Goal: Information Seeking & Learning: Learn about a topic

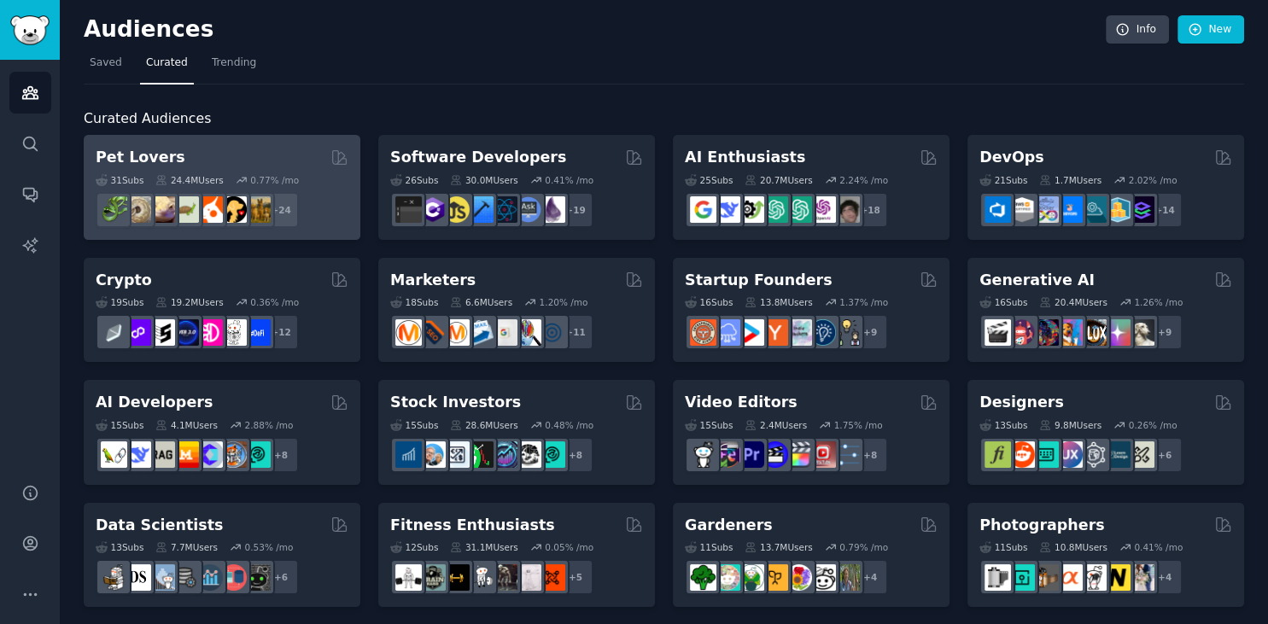
click at [230, 152] on div "Pet Lovers" at bounding box center [222, 157] width 253 height 21
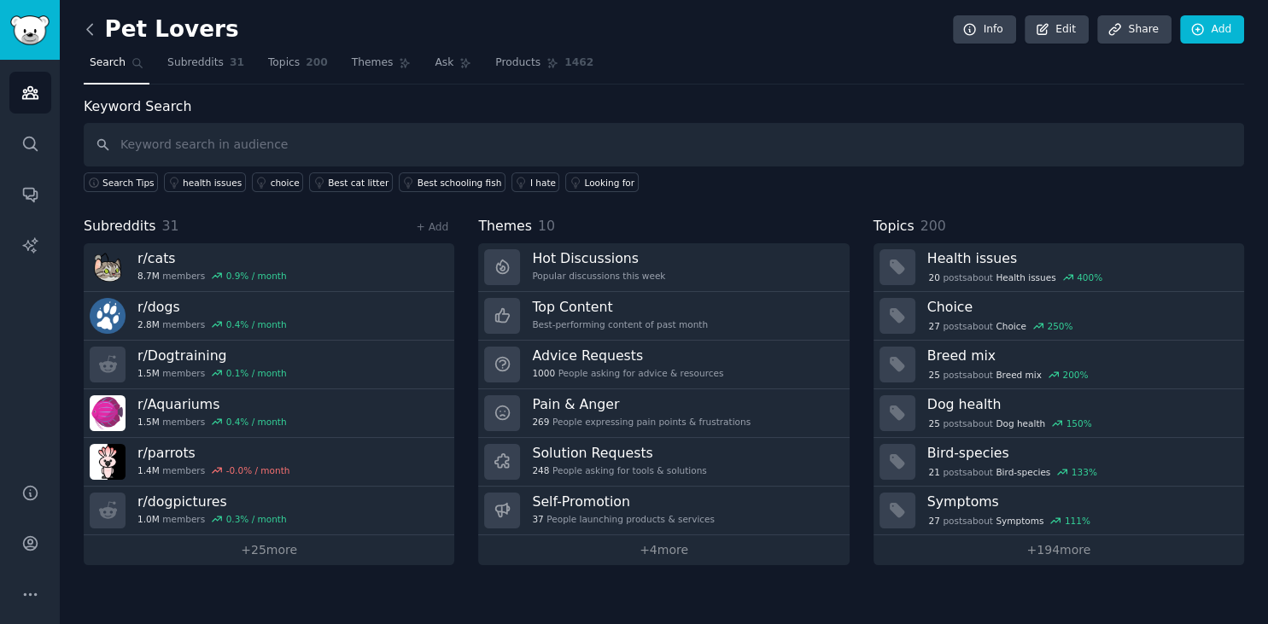
click at [90, 32] on icon at bounding box center [89, 29] width 5 height 10
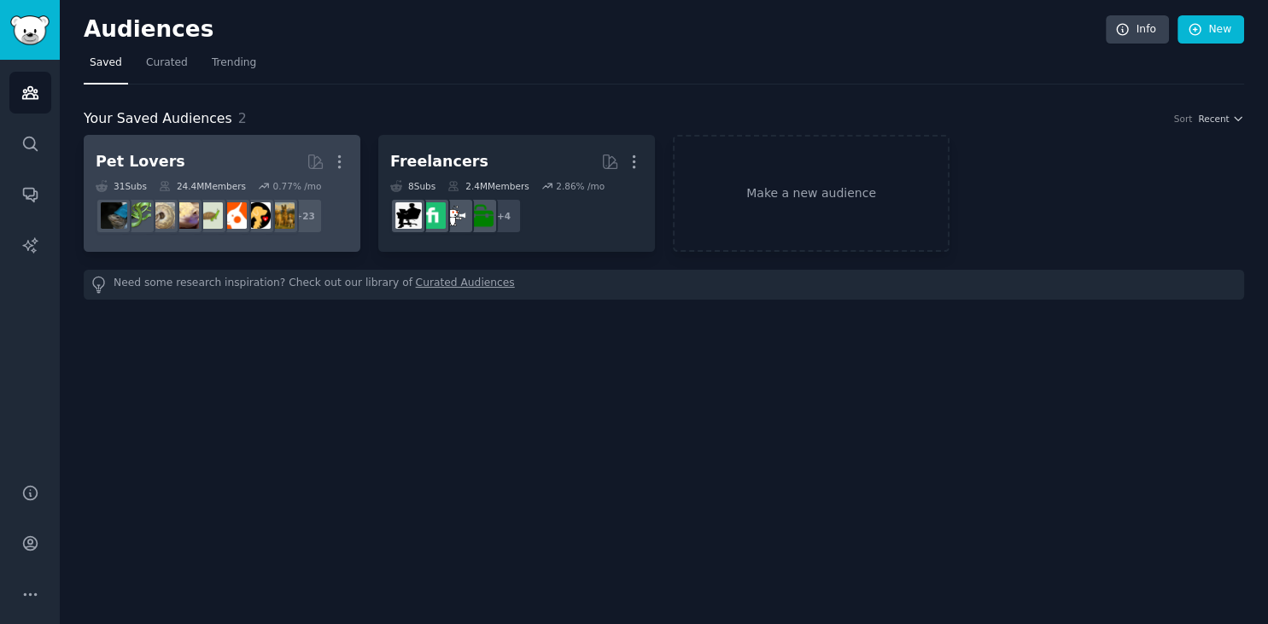
click at [175, 154] on h2 "Pet Lovers More" at bounding box center [222, 162] width 253 height 30
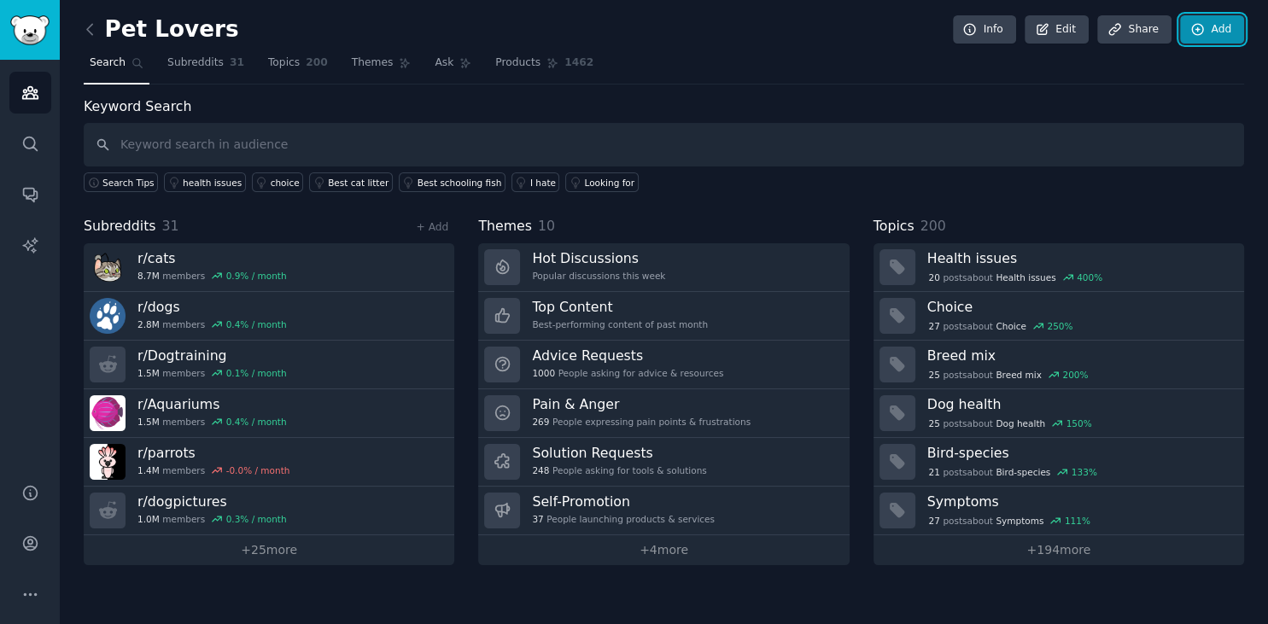
click at [1217, 32] on link "Add" at bounding box center [1212, 29] width 64 height 29
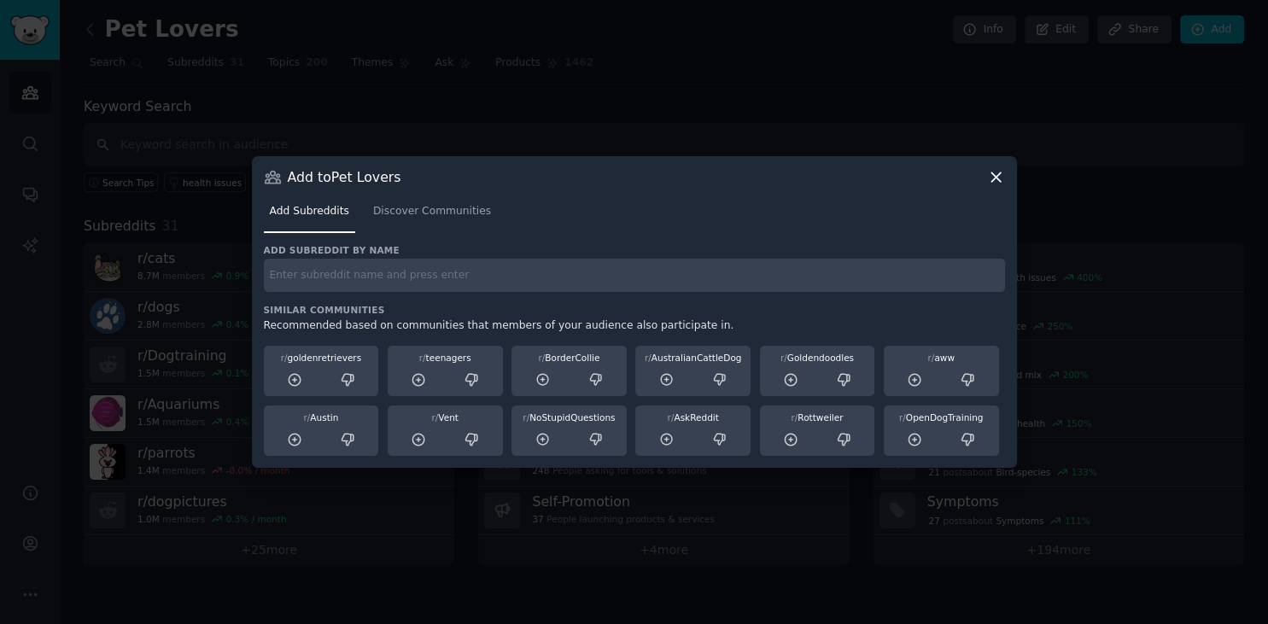
click at [1001, 175] on icon at bounding box center [996, 177] width 18 height 18
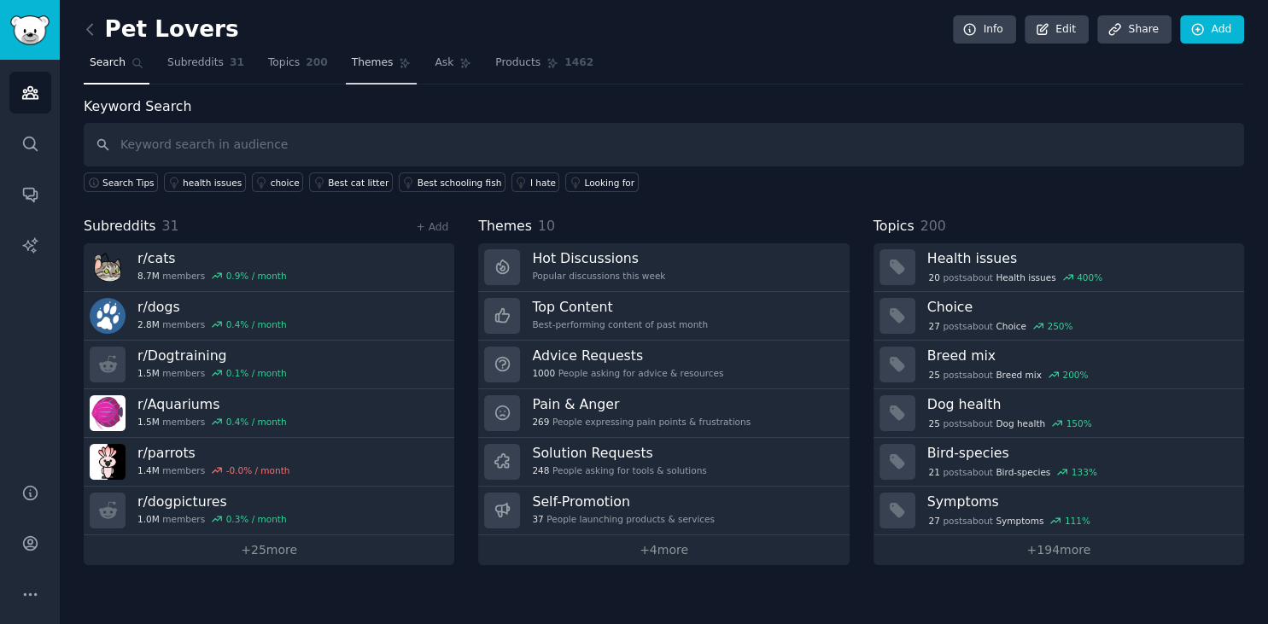
click at [353, 63] on span "Themes" at bounding box center [373, 62] width 42 height 15
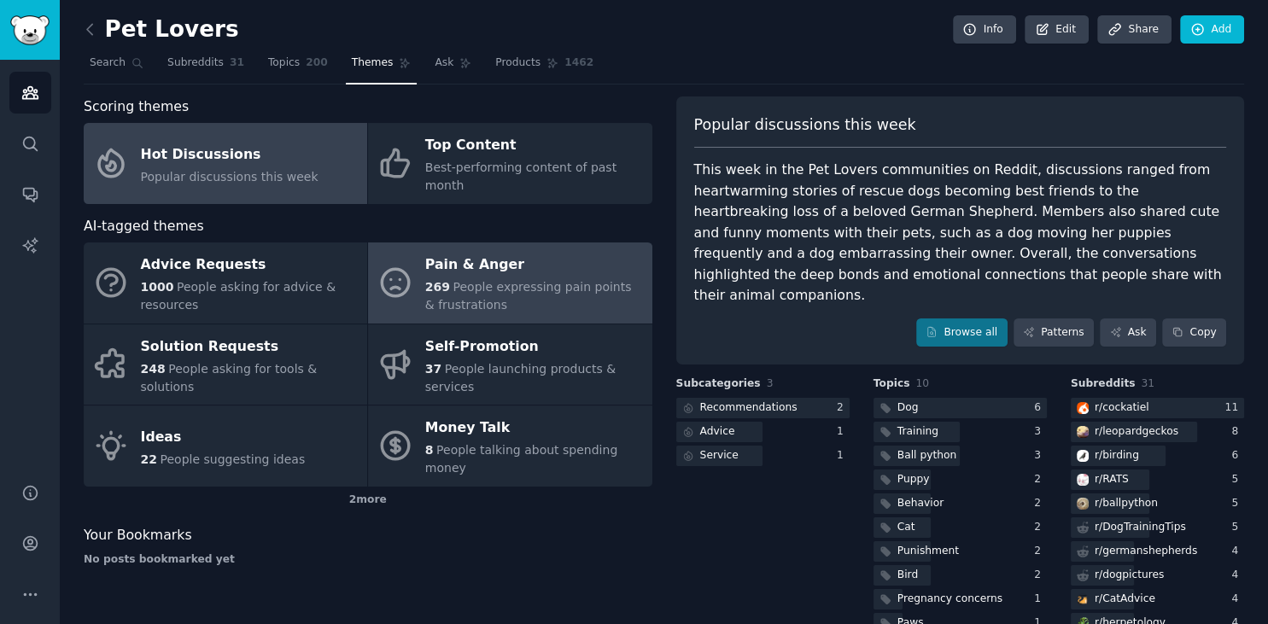
click at [553, 280] on span "People expressing pain points & frustrations" at bounding box center [528, 296] width 207 height 32
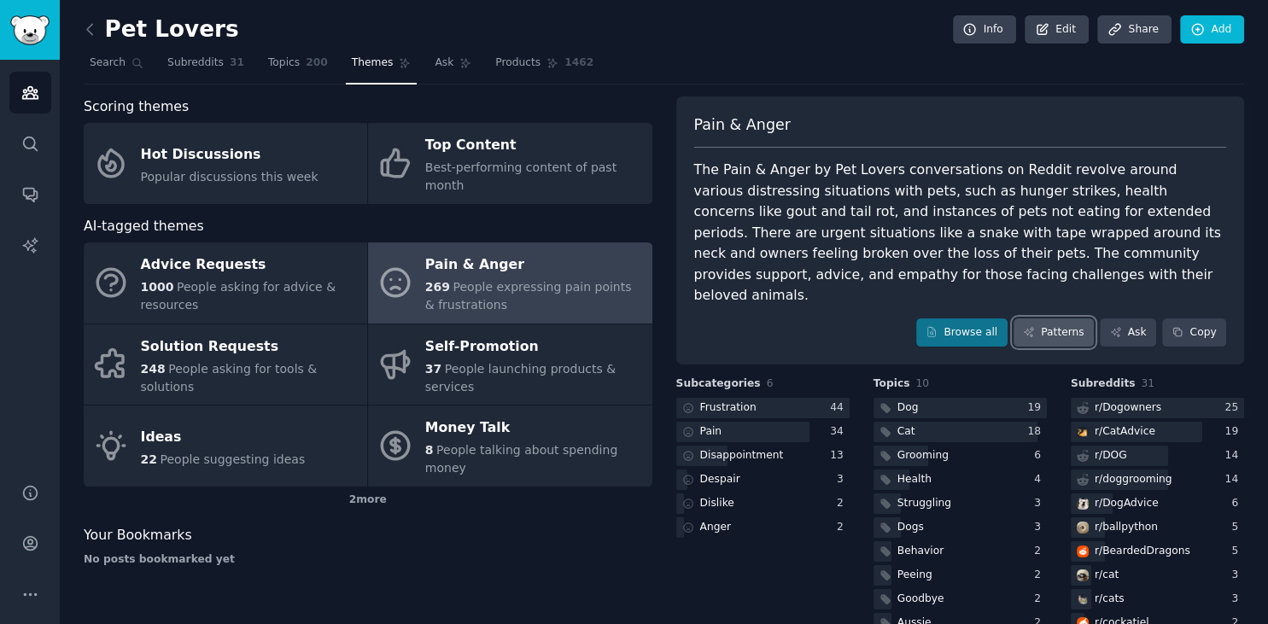
click at [1064, 318] on link "Patterns" at bounding box center [1053, 332] width 80 height 29
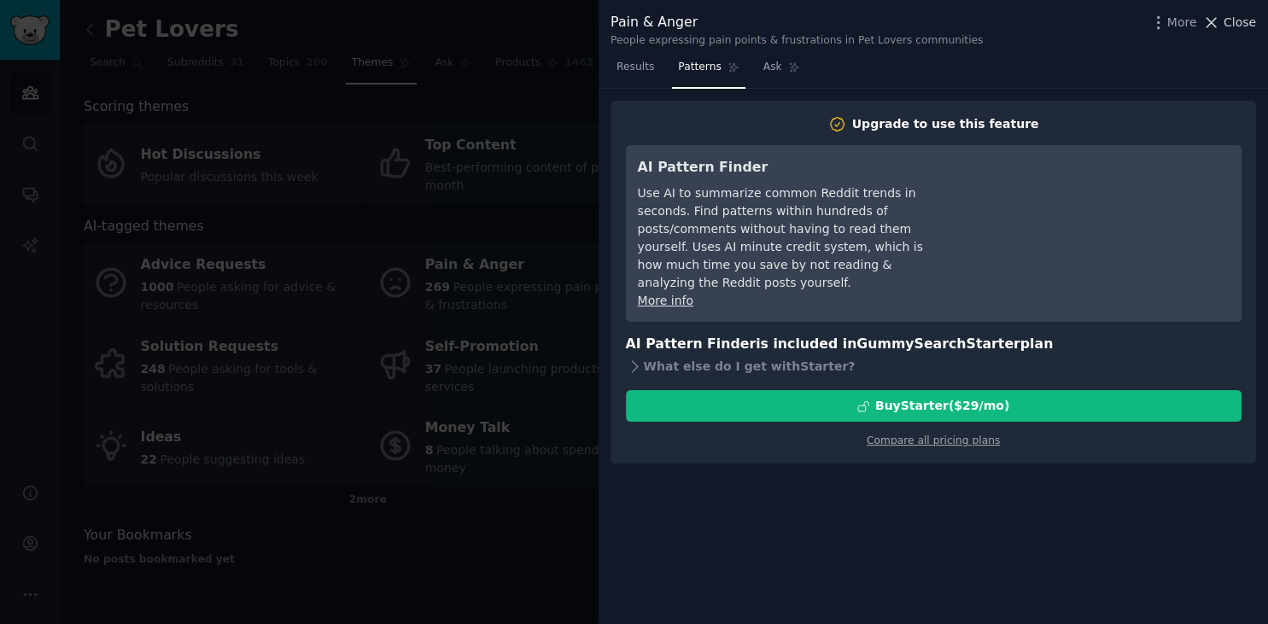
click at [1234, 20] on span "Close" at bounding box center [1239, 23] width 32 height 18
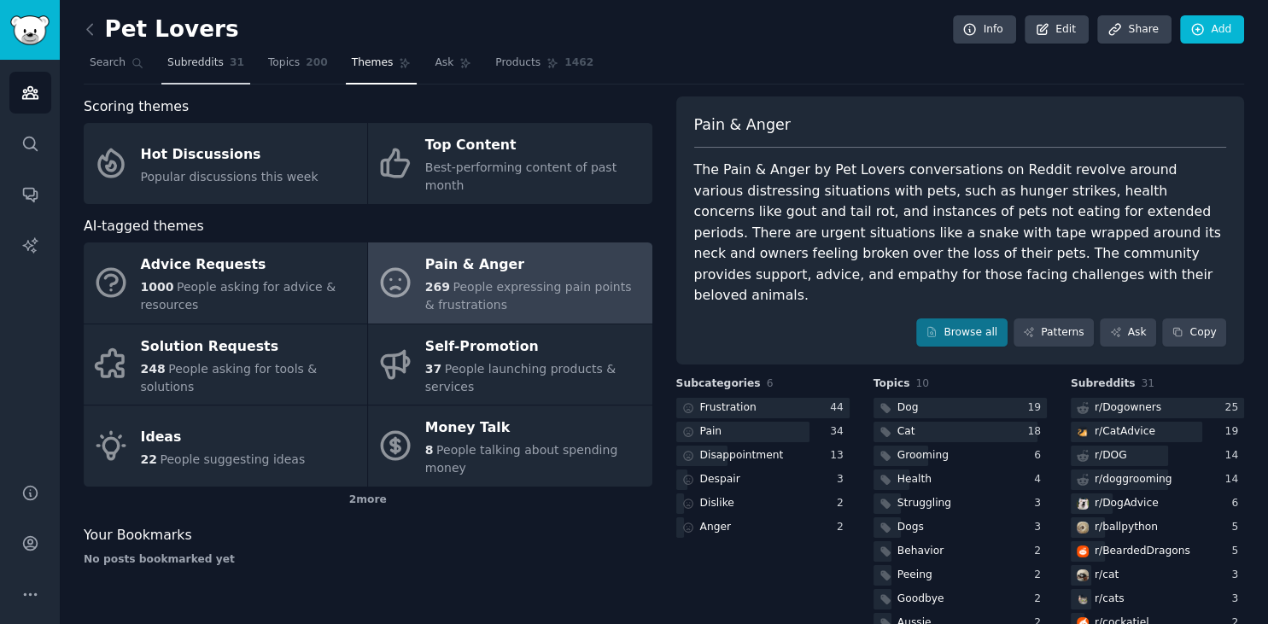
click at [193, 58] on span "Subreddits" at bounding box center [195, 62] width 56 height 15
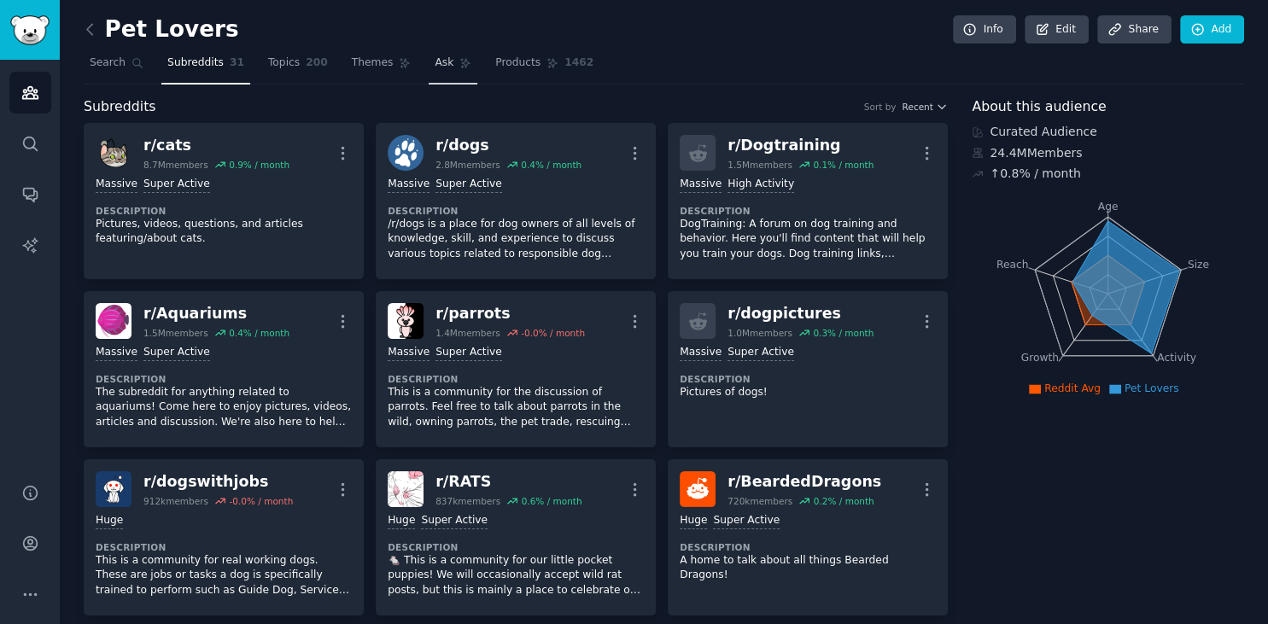
click at [434, 61] on span "Ask" at bounding box center [443, 62] width 19 height 15
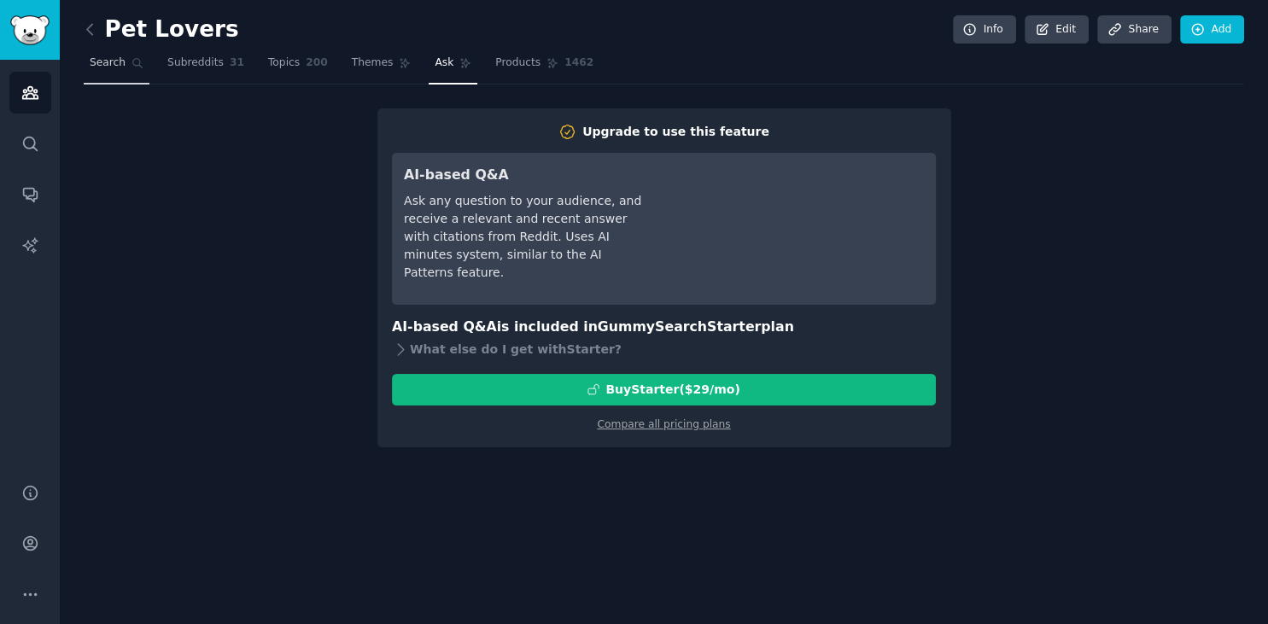
click at [96, 67] on span "Search" at bounding box center [108, 62] width 36 height 15
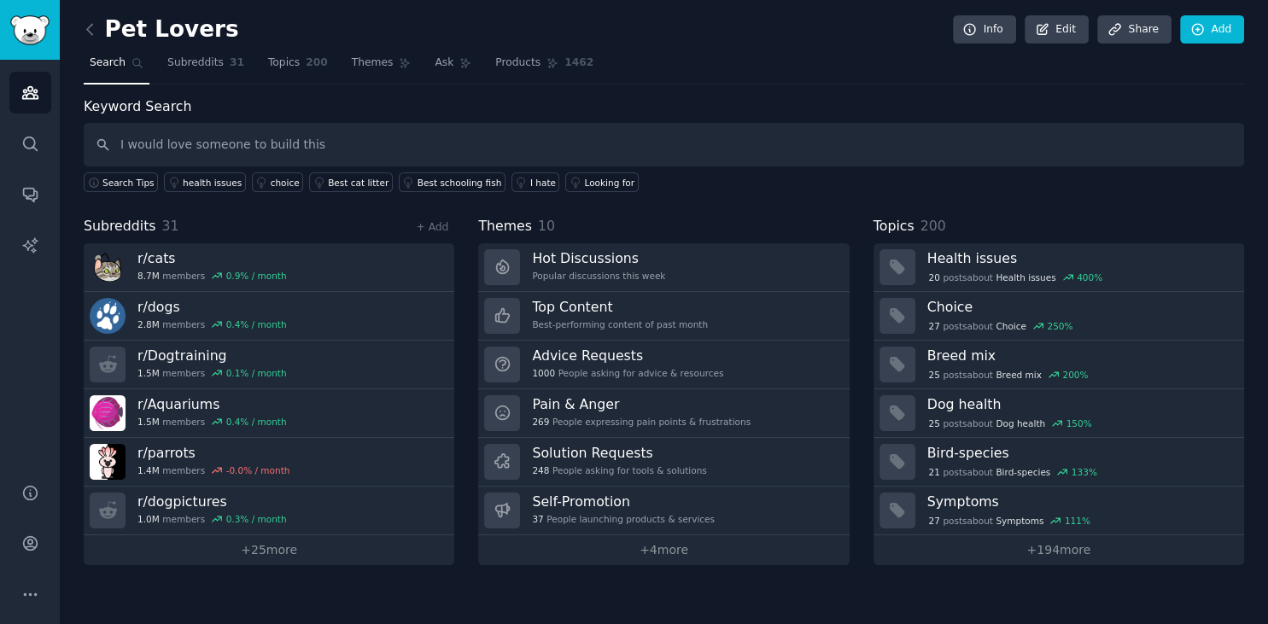
click at [195, 143] on input "I would love someone to build this" at bounding box center [664, 145] width 1160 height 44
click at [353, 150] on input "I would love someone to build this" at bounding box center [664, 145] width 1160 height 44
type input "I would love someone to build this"
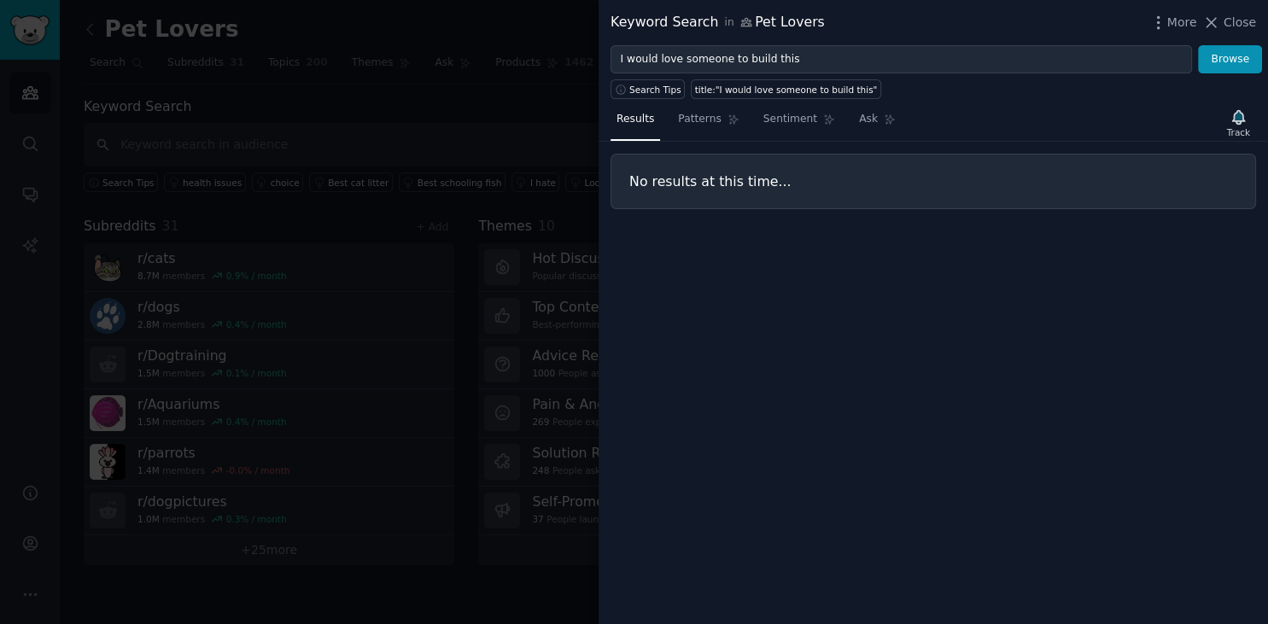
click at [398, 80] on div at bounding box center [634, 312] width 1268 height 624
